Goal: Task Accomplishment & Management: Complete application form

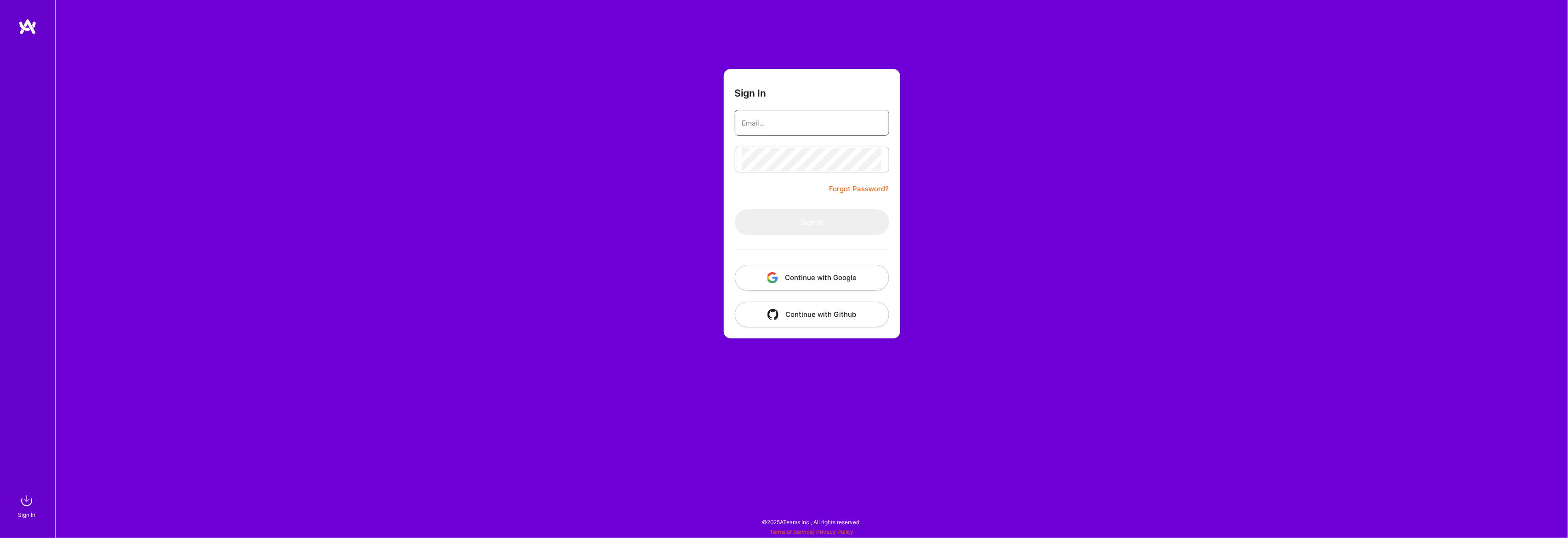
type input "g.depastas@gmail.com"
click at [794, 229] on button "Sign In" at bounding box center [812, 222] width 154 height 26
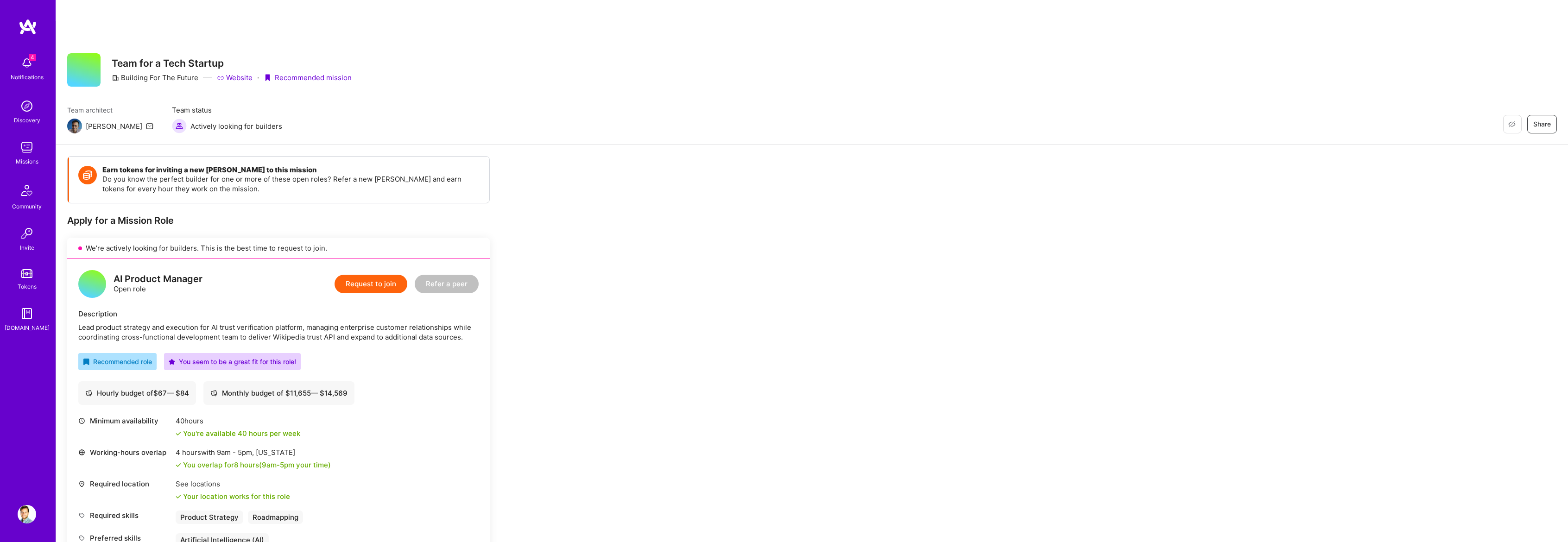
click at [134, 238] on div "We’re actively looking for builders. This is the best time to request to join." at bounding box center [278, 248] width 422 height 21
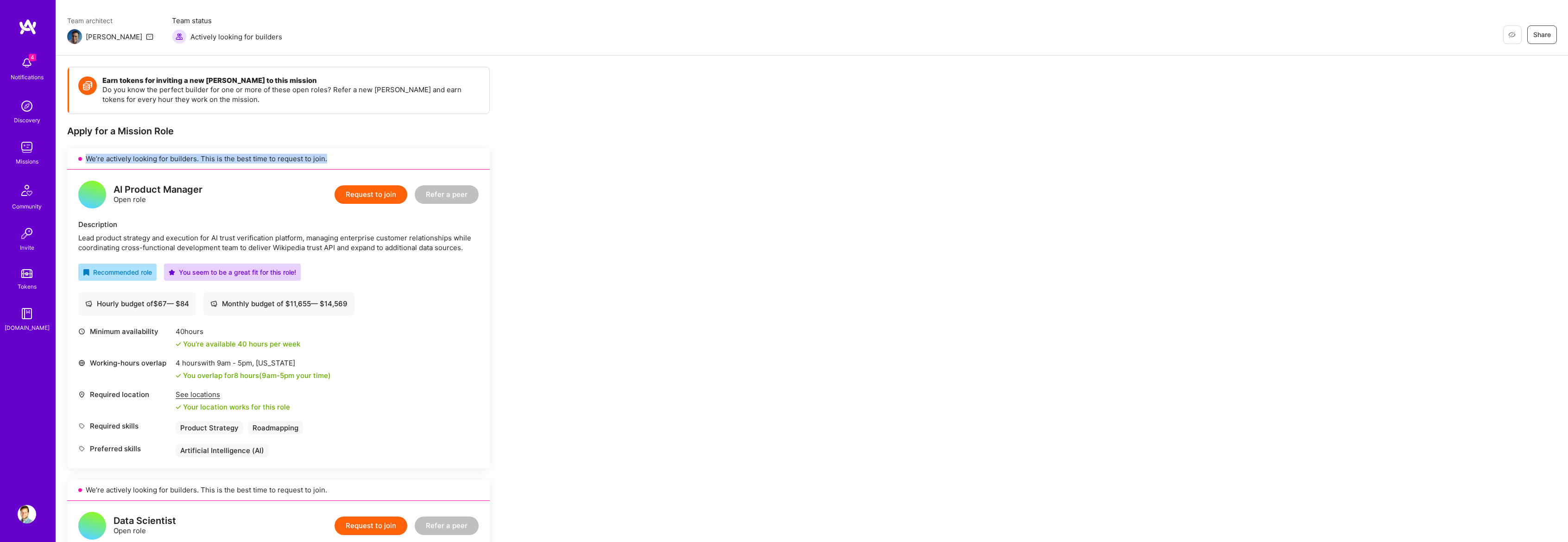
scroll to position [93, 0]
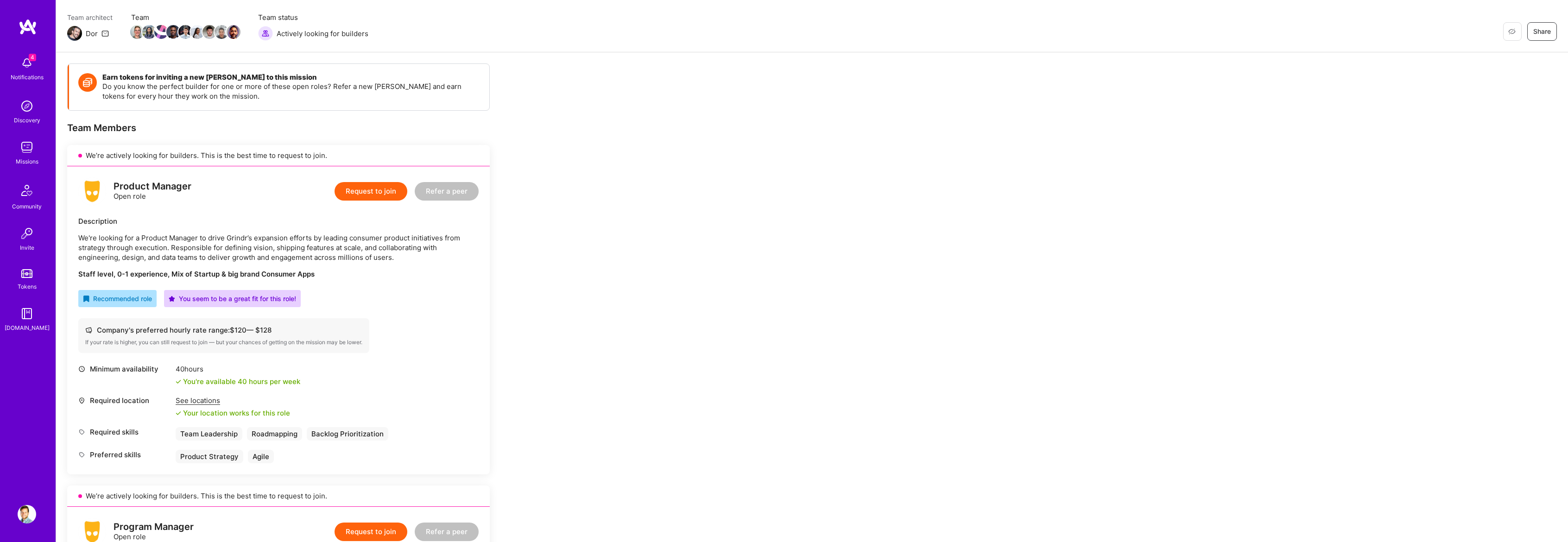
scroll to position [97, 0]
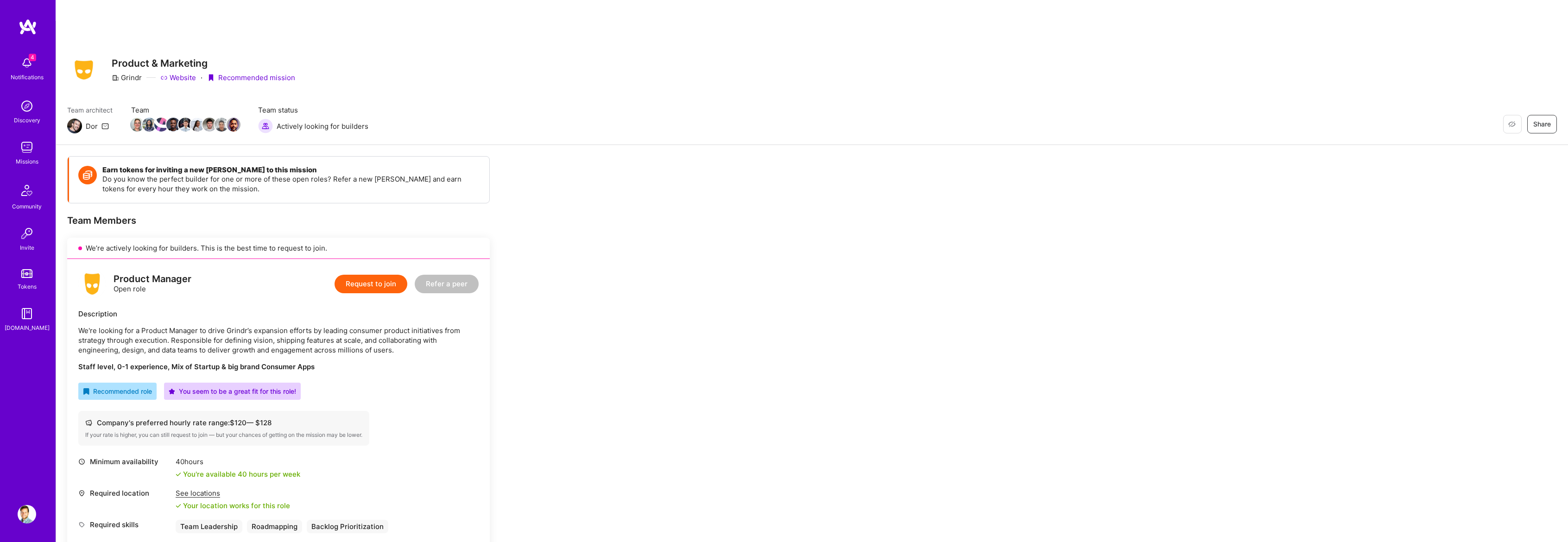
click at [348, 275] on button "Request to join" at bounding box center [371, 284] width 73 height 19
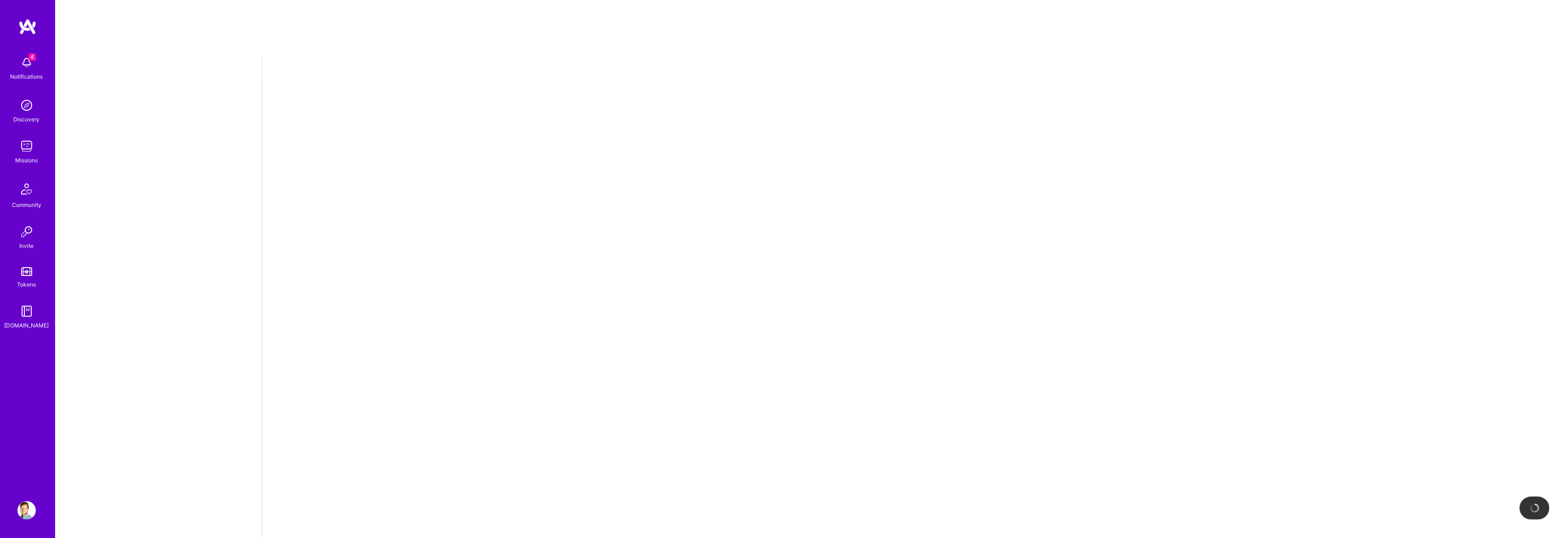
select select "CA"
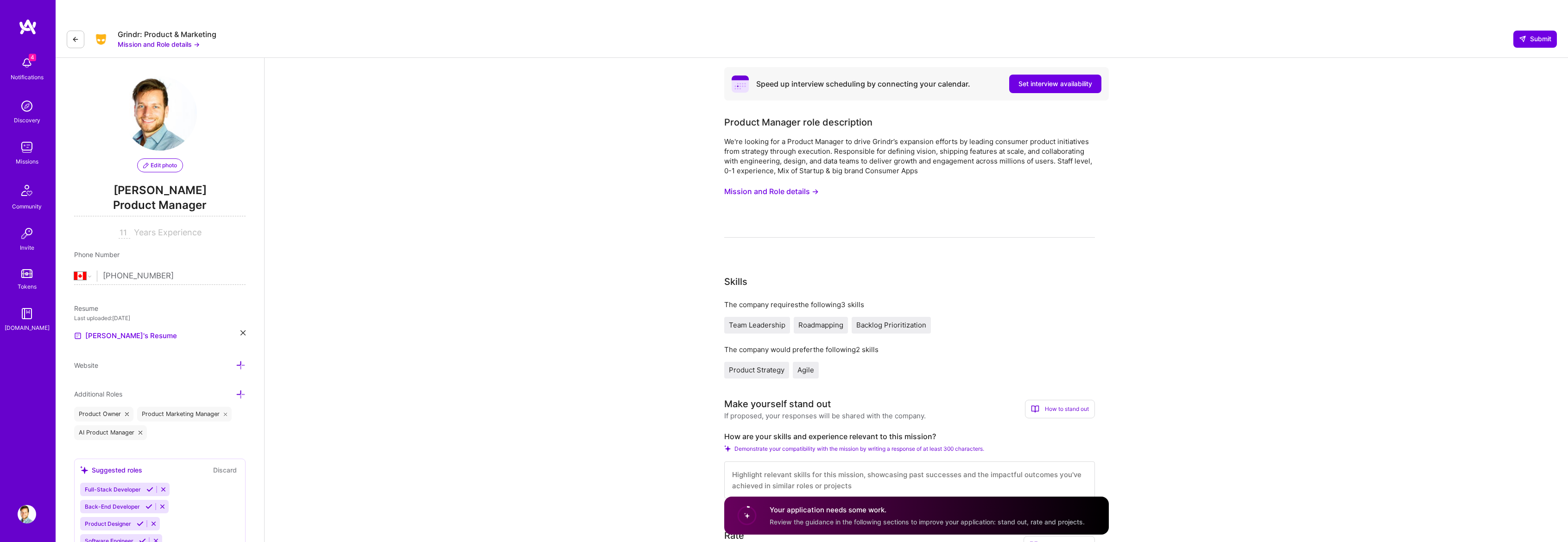
click at [787, 157] on div "We're looking for a Product Manager to drive Grindr’s expansion efforts by lead…" at bounding box center [910, 187] width 371 height 101
click at [788, 183] on button "Mission and Role details →" at bounding box center [771, 191] width 95 height 17
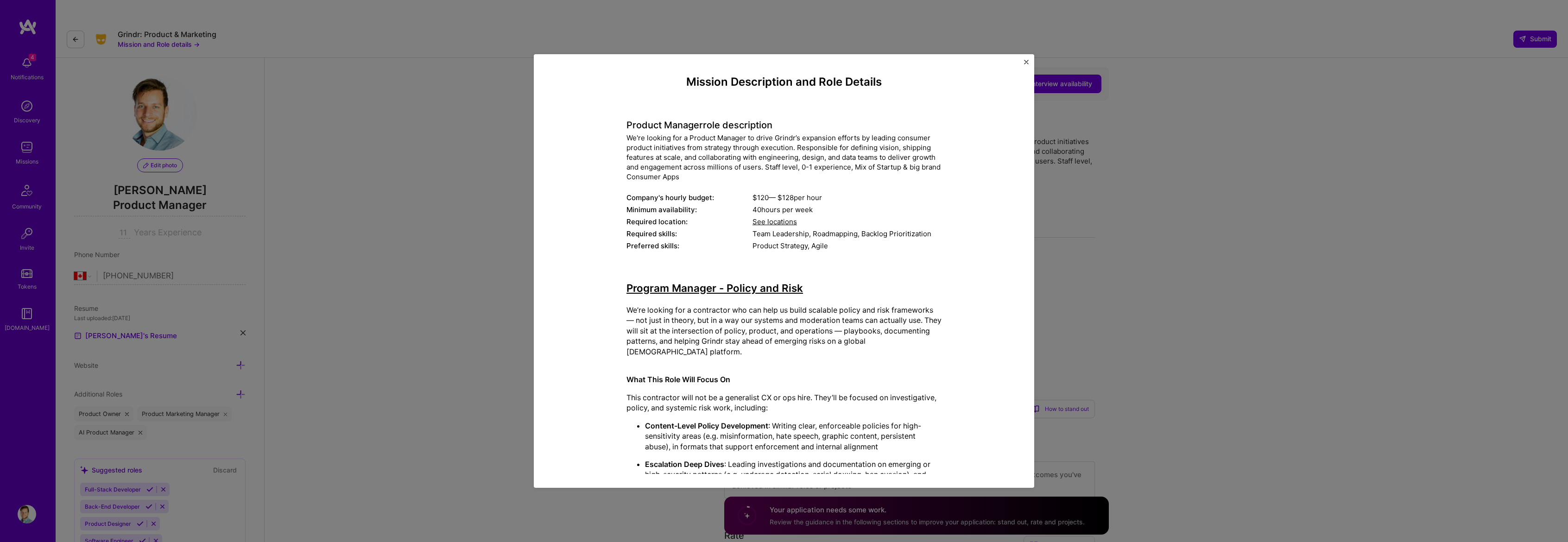
click at [658, 154] on div "We're looking for a Product Manager to drive Grindr’s expansion efforts by lead…" at bounding box center [784, 157] width 315 height 49
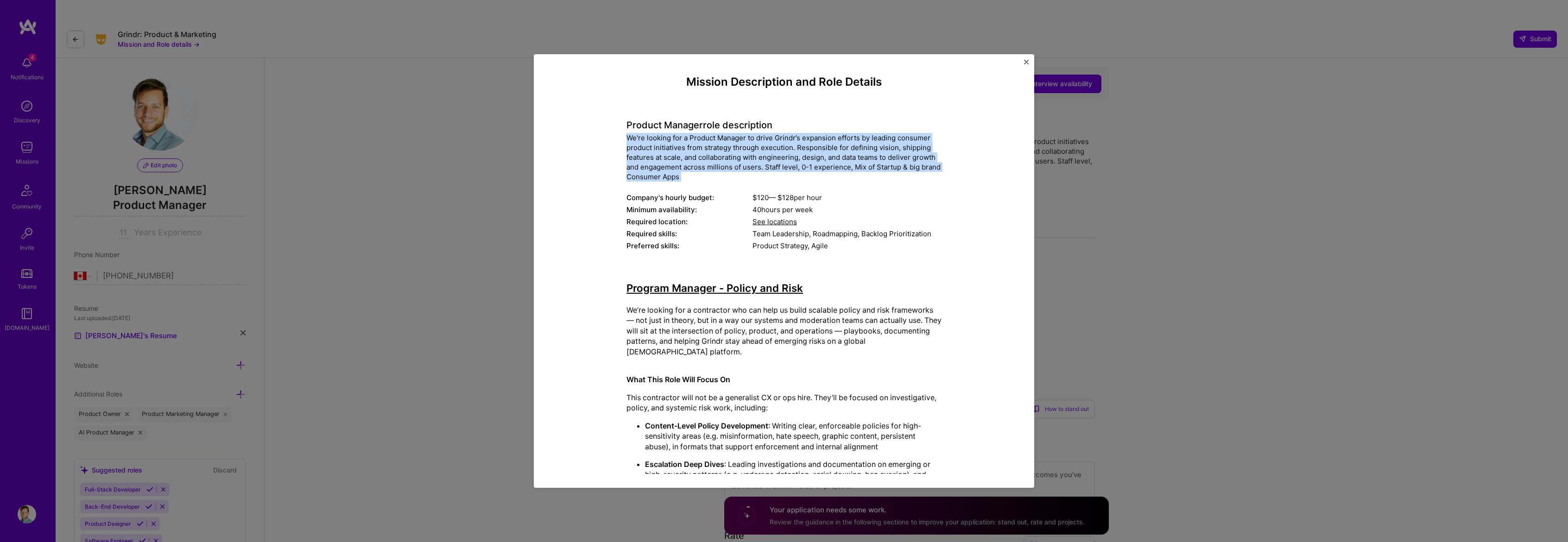
click at [658, 154] on div "We're looking for a Product Manager to drive Grindr’s expansion efforts by lead…" at bounding box center [784, 157] width 315 height 49
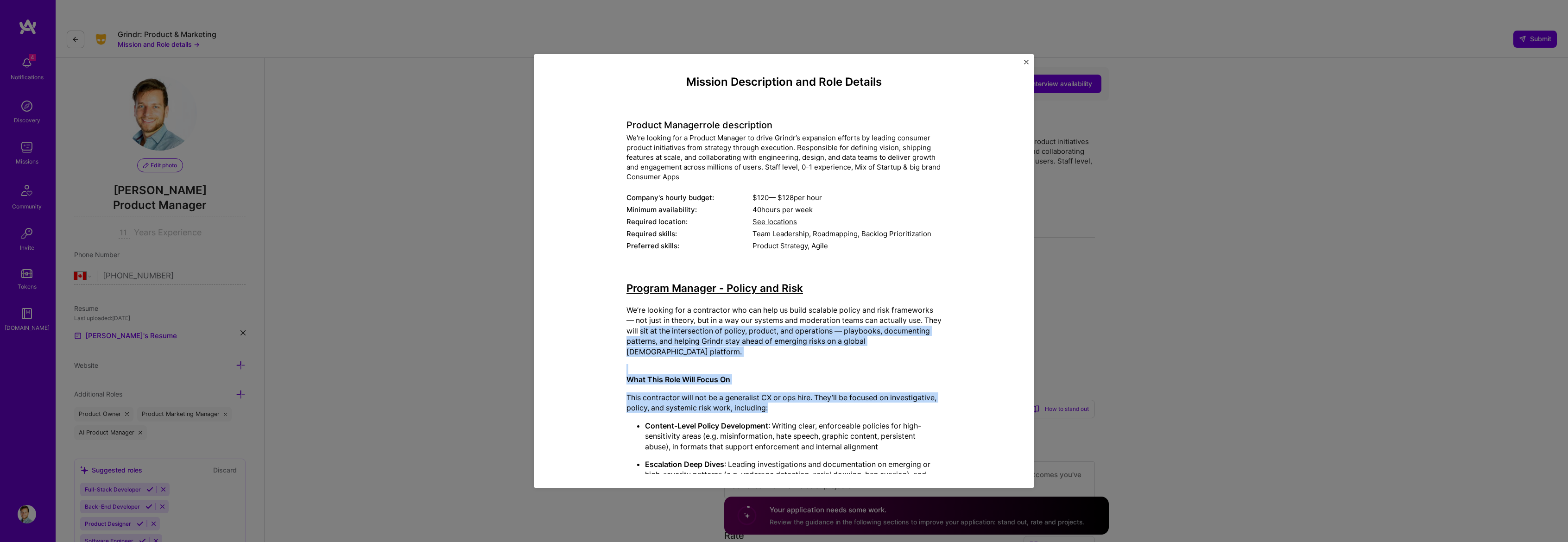
drag, startPoint x: 652, startPoint y: 330, endPoint x: 648, endPoint y: 417, distance: 87.1
drag, startPoint x: 653, startPoint y: 440, endPoint x: 675, endPoint y: 326, distance: 116.1
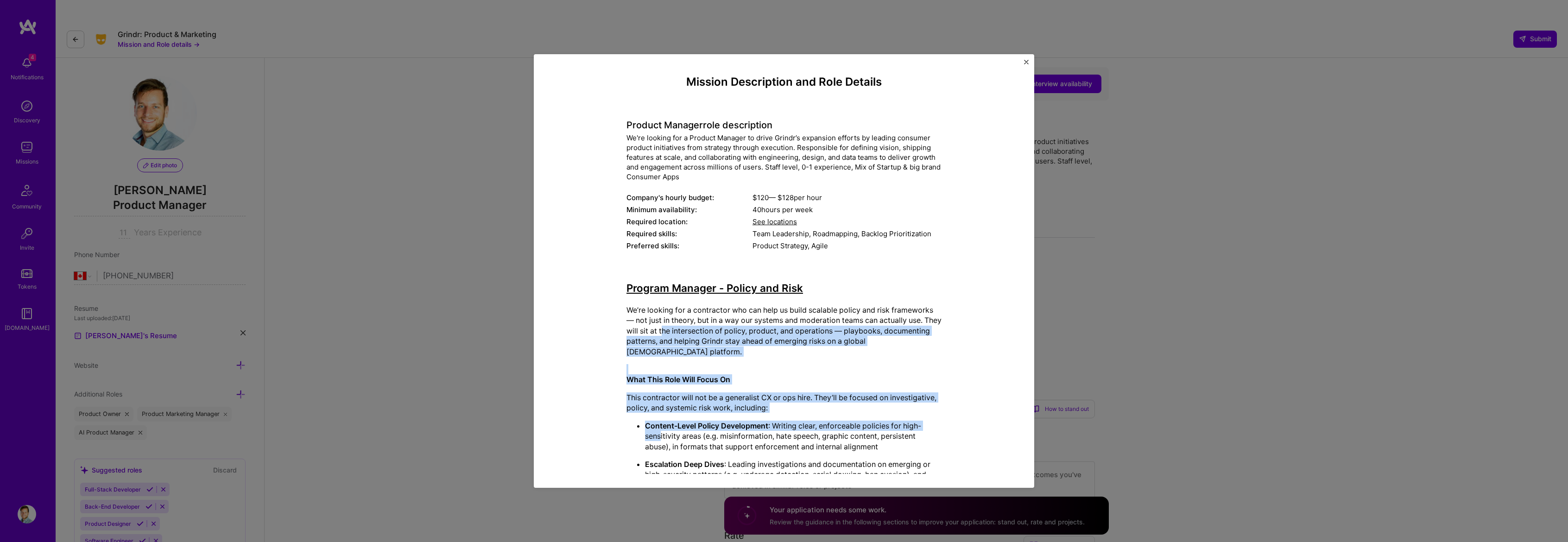
click at [675, 326] on p "We’re looking for a contractor who can help us build scalable policy and risk f…" at bounding box center [784, 331] width 315 height 52
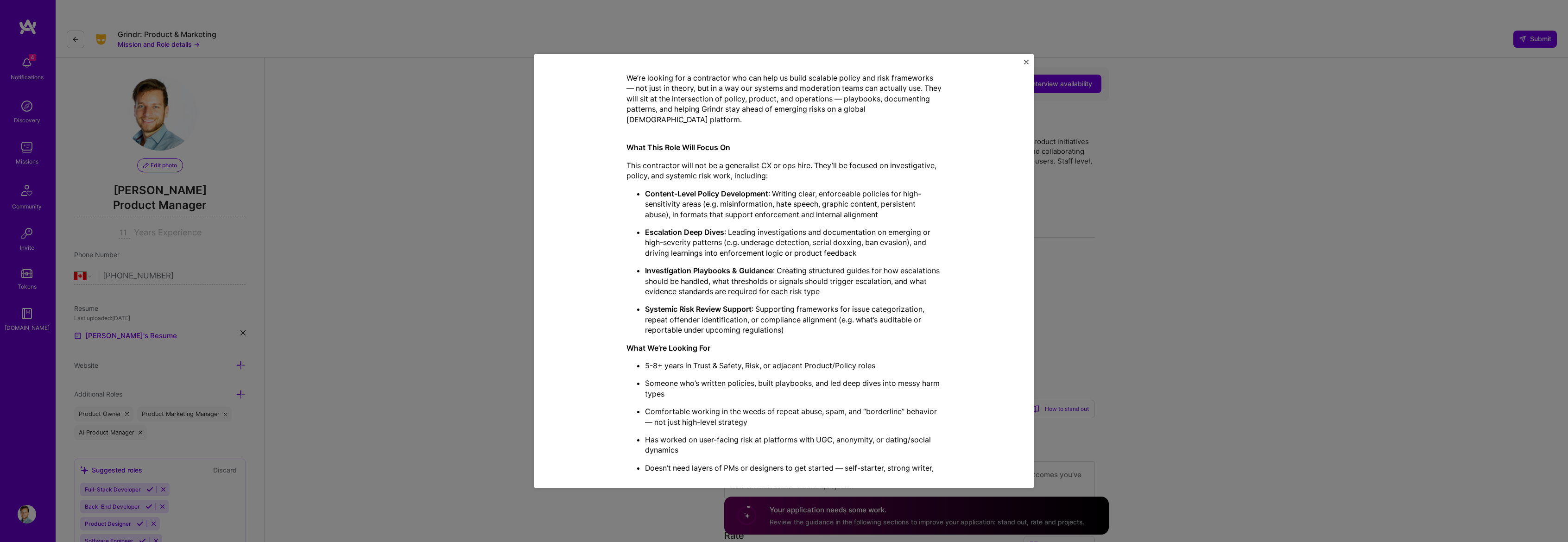
scroll to position [236, 0]
click at [1027, 63] on img "Close" at bounding box center [1026, 61] width 4 height 4
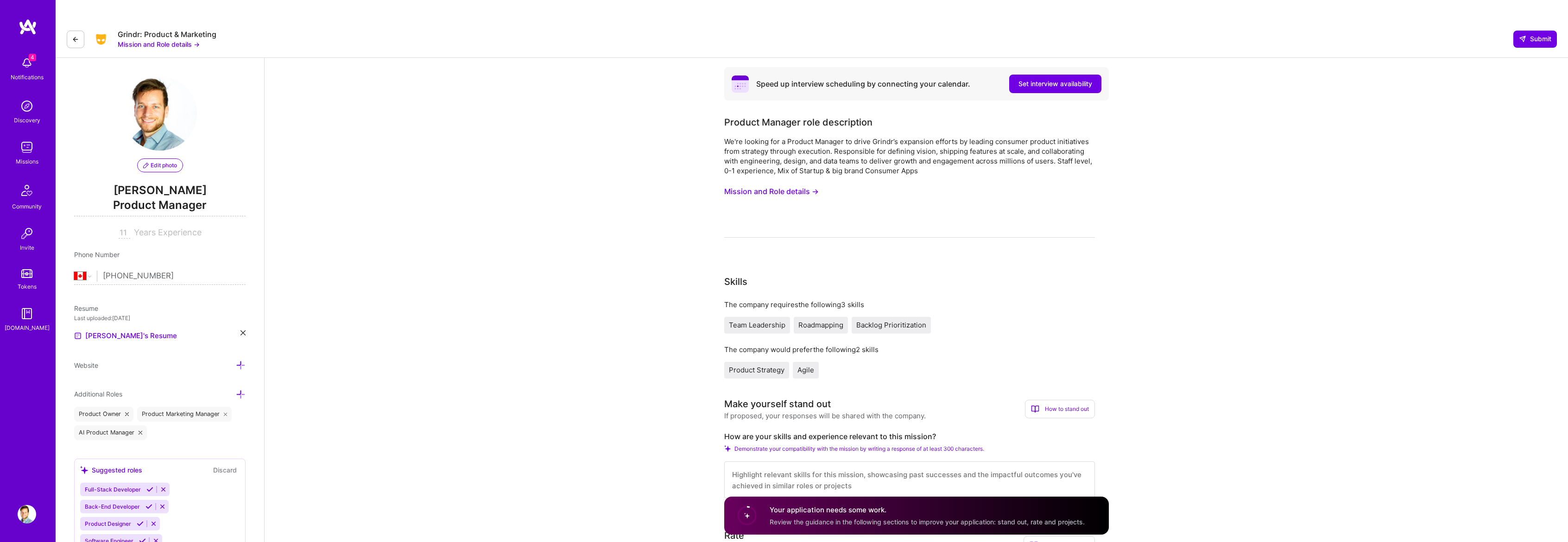
click at [844, 137] on div "We're looking for a Product Manager to drive Grindr’s expansion efforts by lead…" at bounding box center [910, 156] width 371 height 39
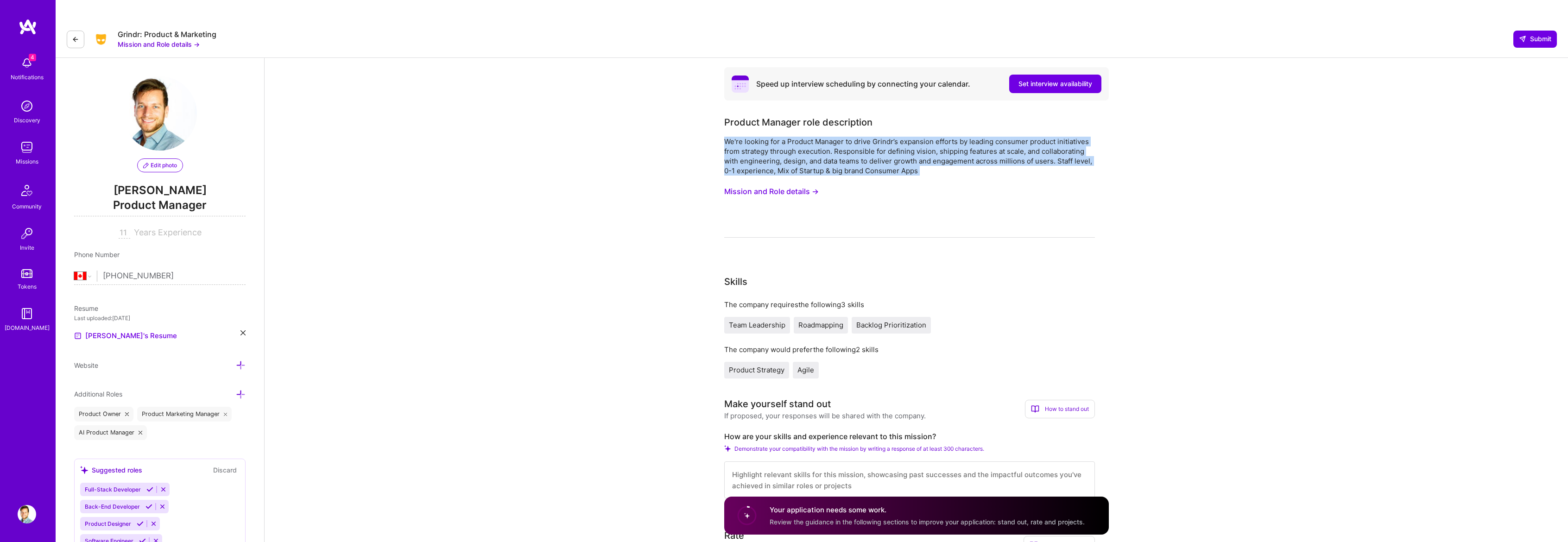
click at [844, 137] on div "We're looking for a Product Manager to drive Grindr’s expansion efforts by lead…" at bounding box center [910, 156] width 371 height 39
click at [844, 141] on div "We're looking for a Product Manager to drive Grindr’s expansion efforts by lead…" at bounding box center [910, 156] width 371 height 39
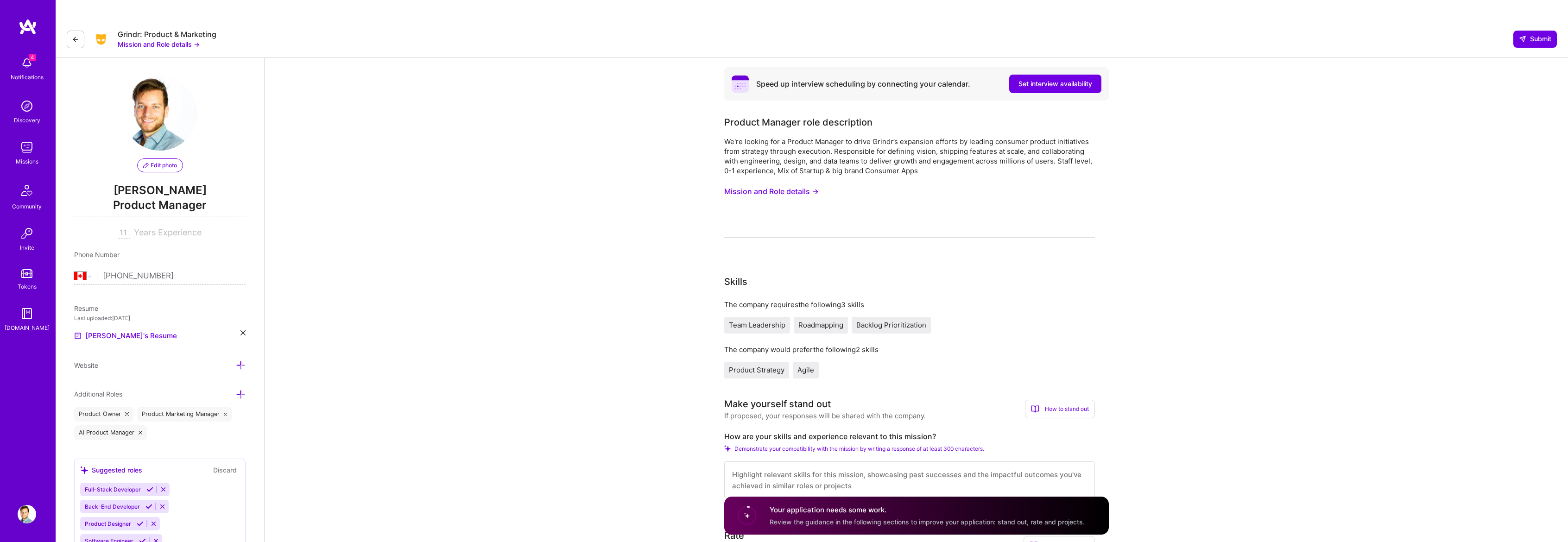
click at [852, 137] on div "We're looking for a Product Manager to drive Grindr’s expansion efforts by lead…" at bounding box center [910, 156] width 371 height 39
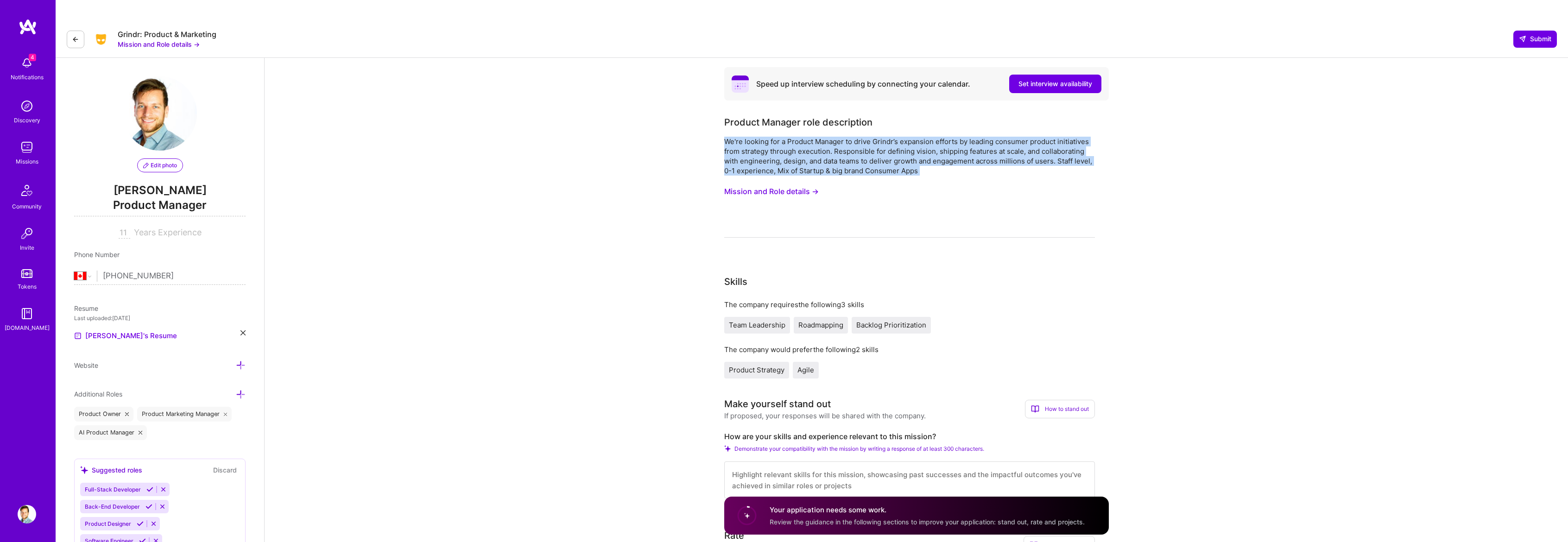
click at [852, 137] on div "We're looking for a Product Manager to drive Grindr’s expansion efforts by lead…" at bounding box center [910, 156] width 371 height 39
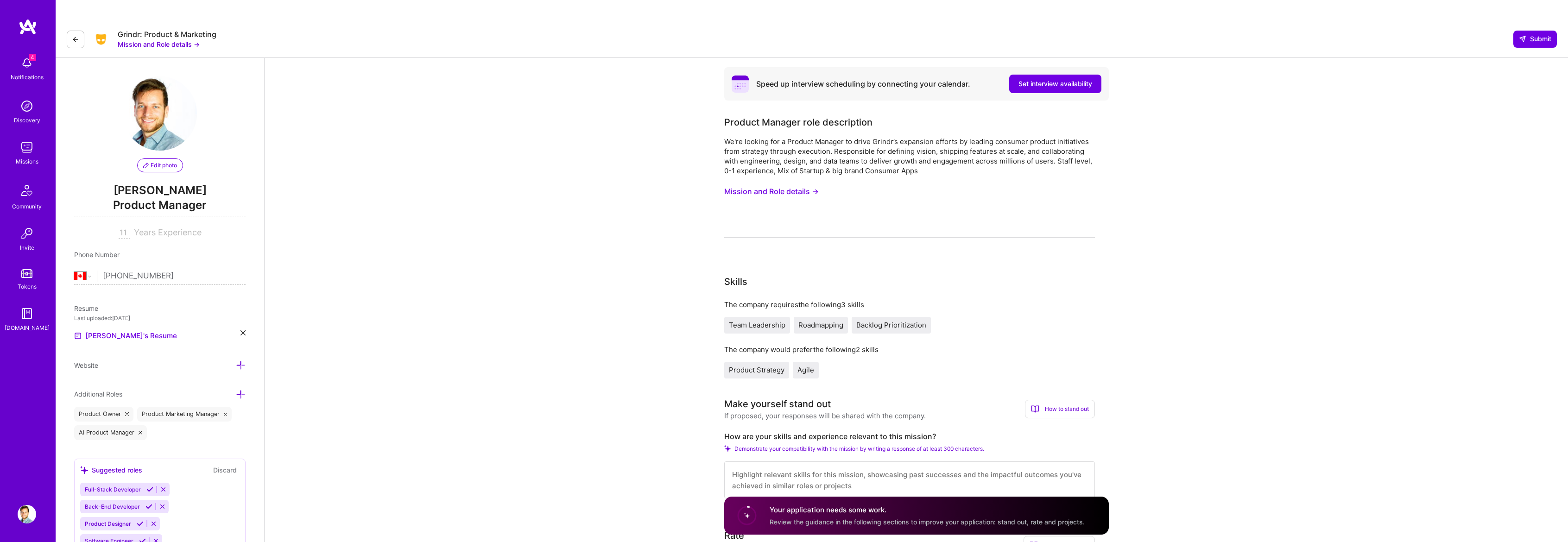
click at [860, 159] on div "We're looking for a Product Manager to drive Grindr’s expansion efforts by lead…" at bounding box center [910, 187] width 371 height 101
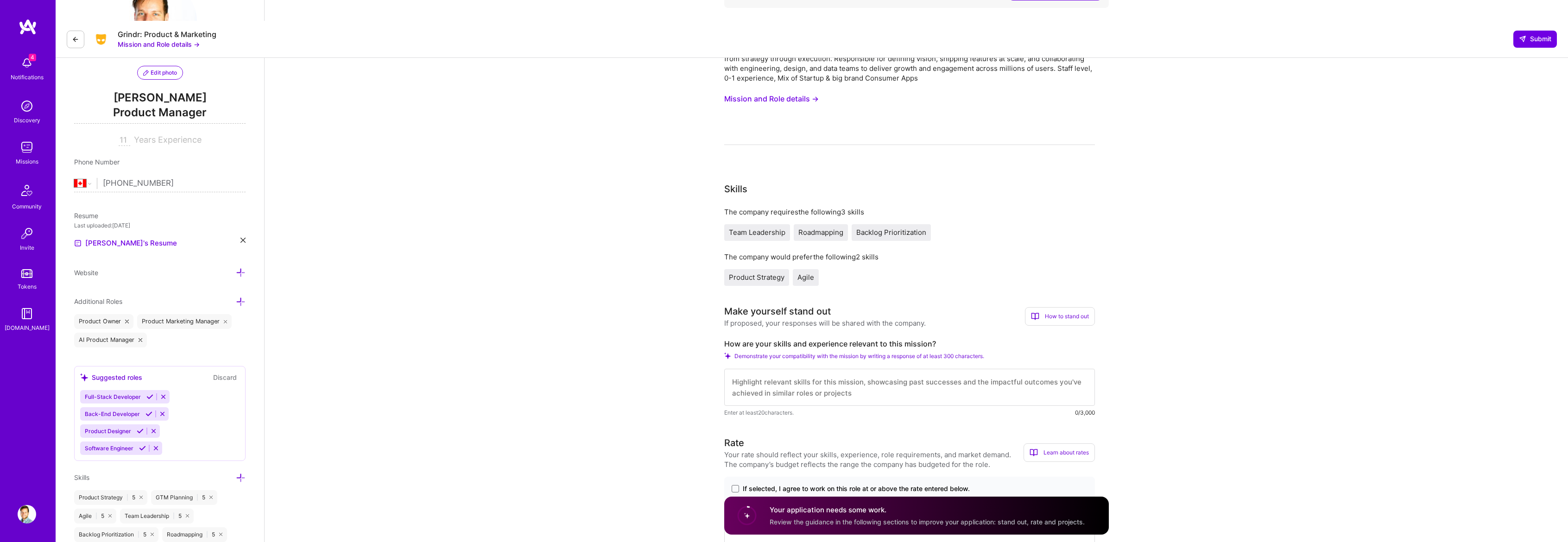
scroll to position [0, 0]
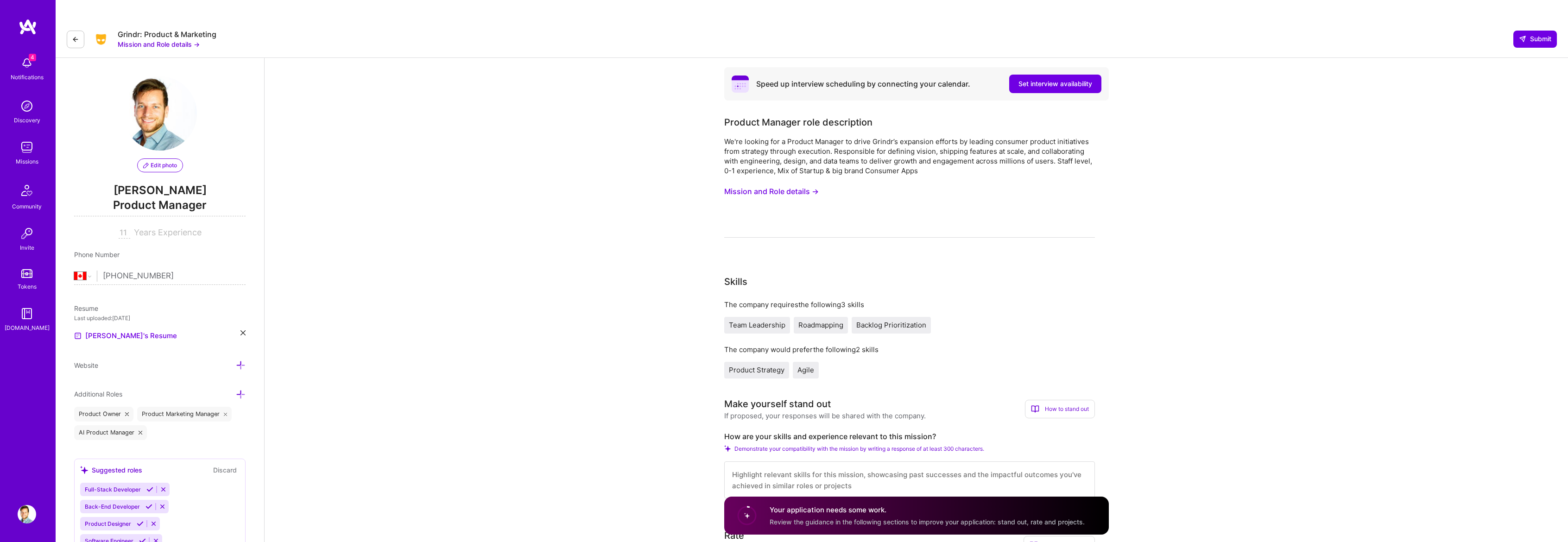
click at [766, 183] on button "Mission and Role details →" at bounding box center [771, 191] width 95 height 17
